Goal: Find specific page/section: Find specific page/section

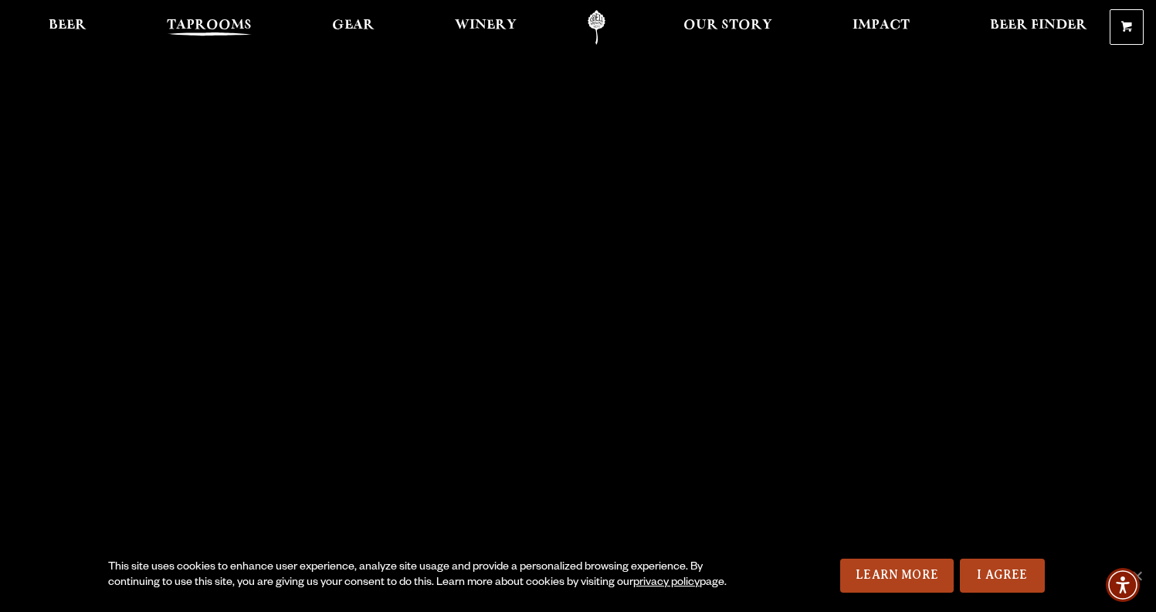
click at [211, 22] on span "Taprooms" at bounding box center [209, 25] width 85 height 12
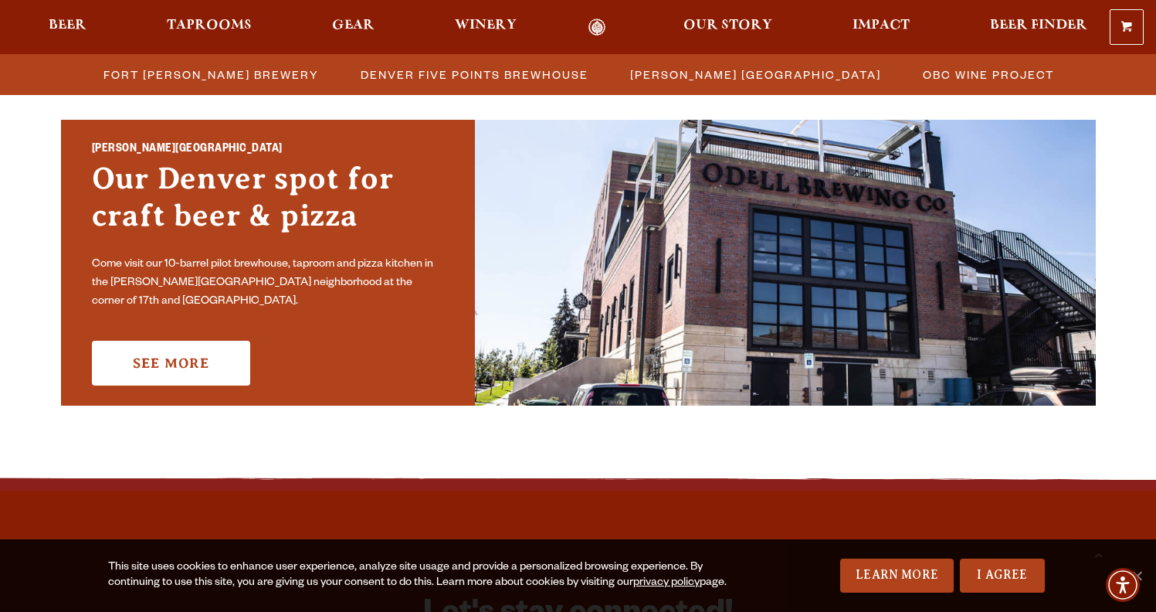
scroll to position [1116, 0]
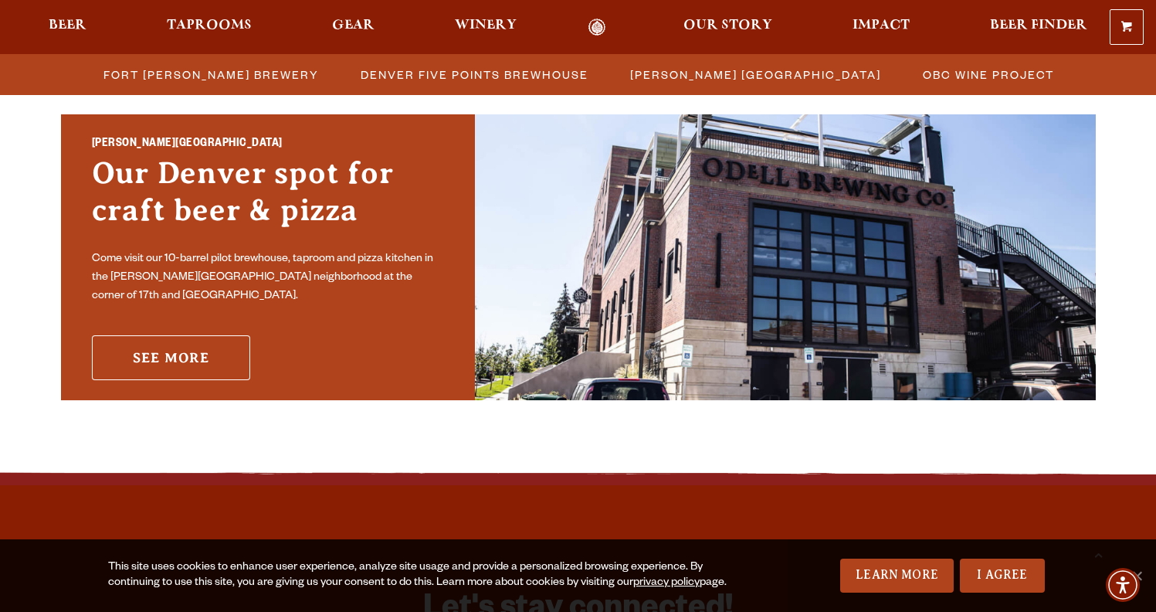
click at [218, 348] on link "See More" at bounding box center [171, 357] width 158 height 45
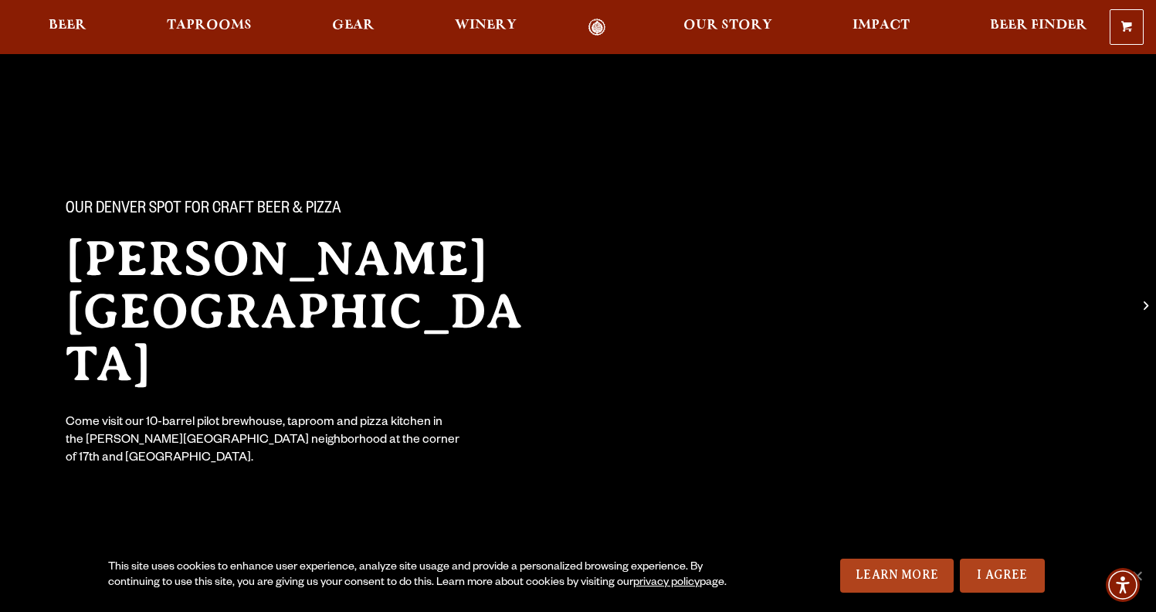
scroll to position [513, 0]
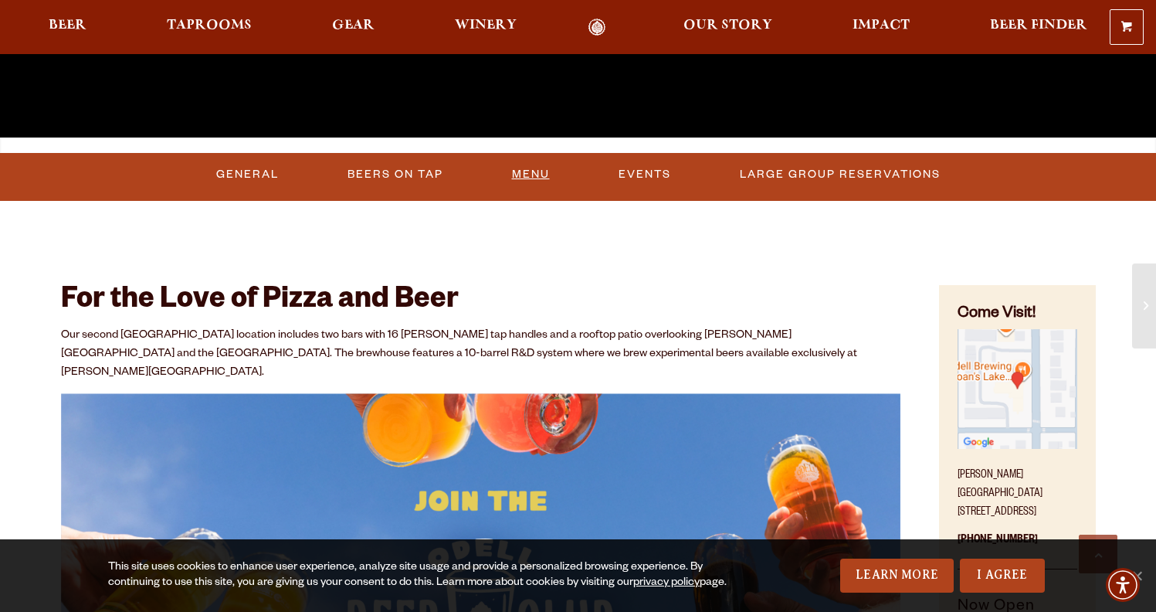
click at [528, 169] on link "Menu" at bounding box center [531, 175] width 50 height 36
